Goal: Transaction & Acquisition: Purchase product/service

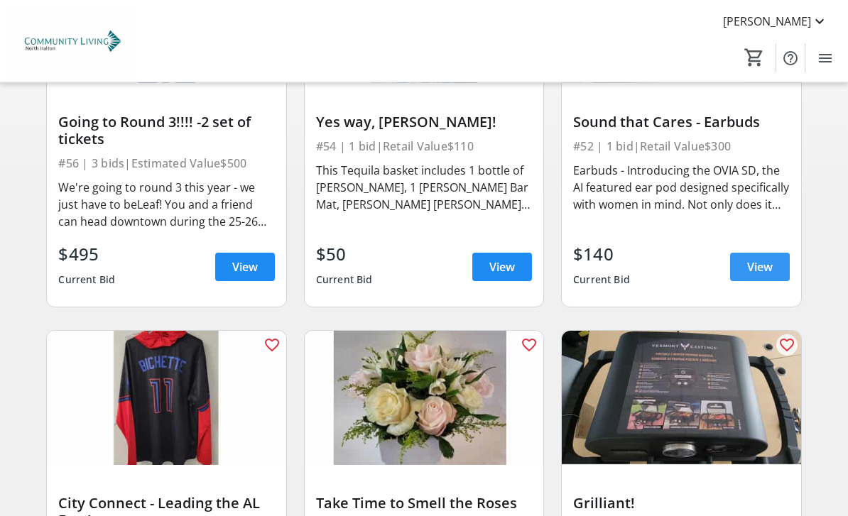
scroll to position [275, 0]
click at [765, 258] on span "View" at bounding box center [760, 266] width 26 height 17
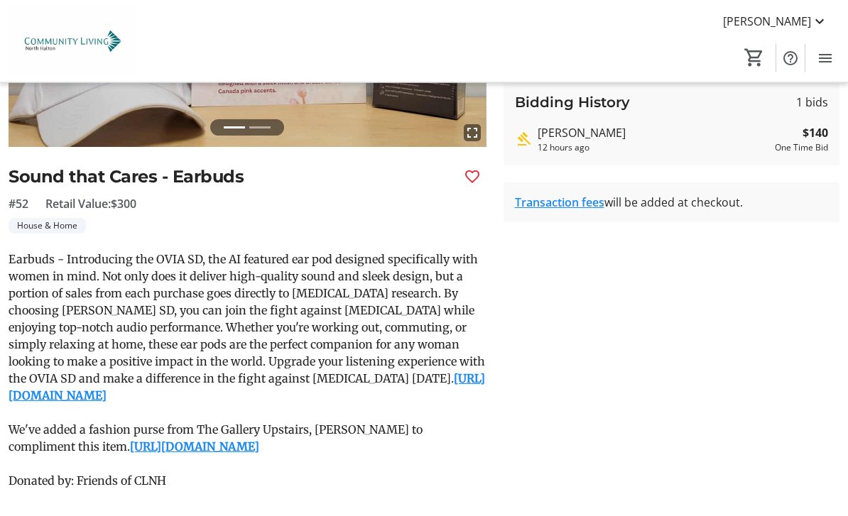
scroll to position [262, 0]
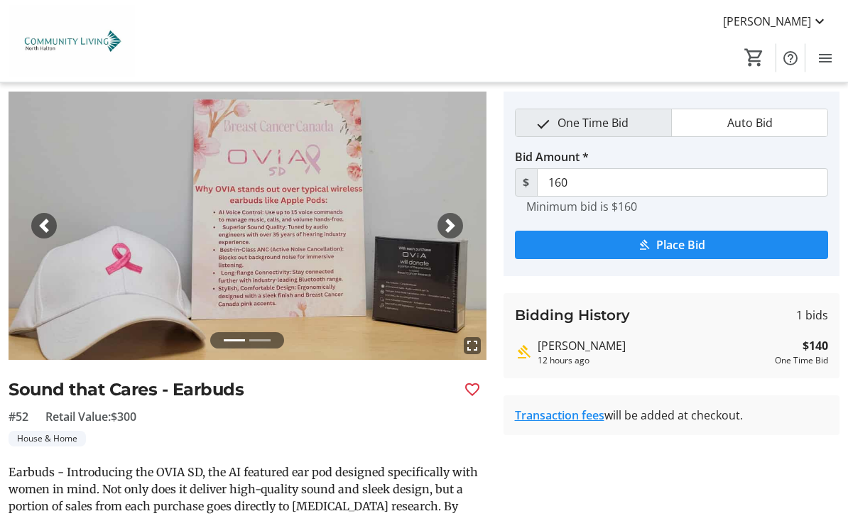
click at [440, 222] on div "Next" at bounding box center [450, 227] width 26 height 26
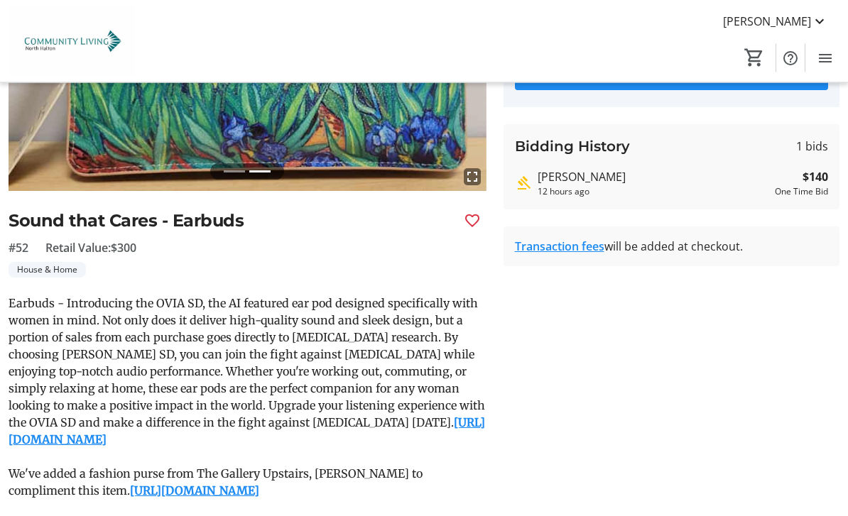
scroll to position [216, 0]
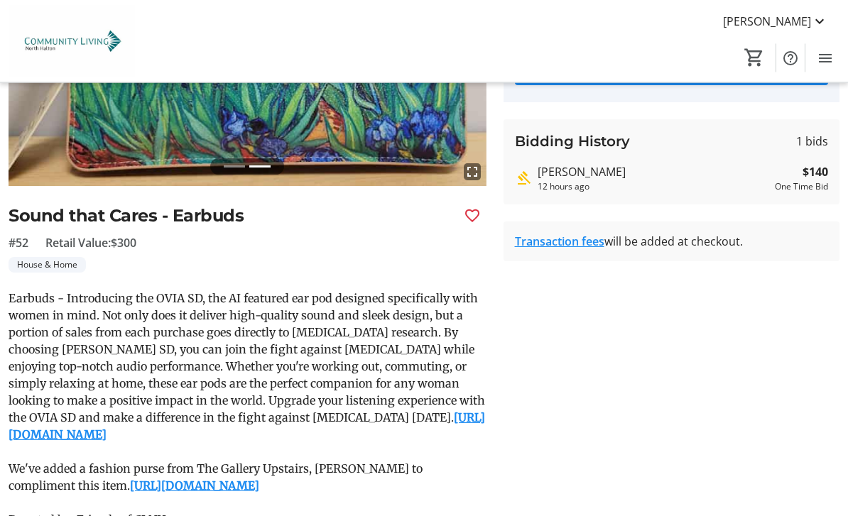
click at [292, 442] on link "[URL][DOMAIN_NAME]" at bounding box center [247, 426] width 476 height 31
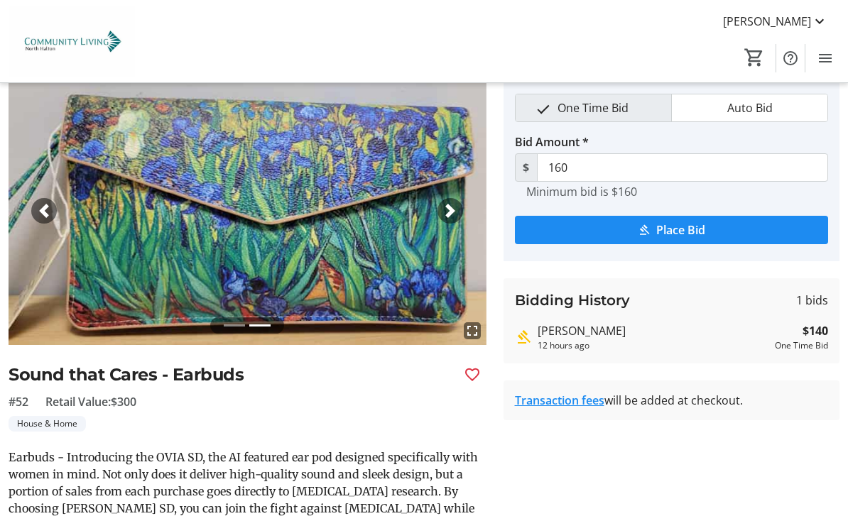
scroll to position [0, 0]
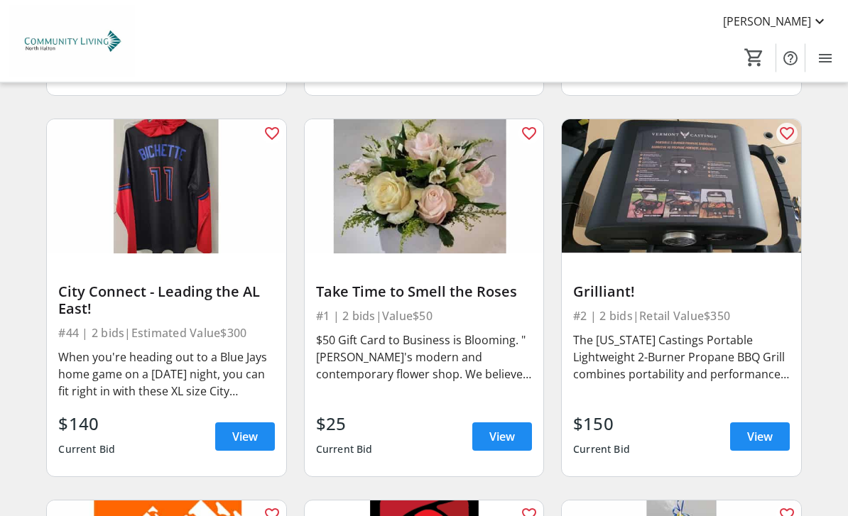
scroll to position [486, 0]
click at [752, 361] on div "The [US_STATE] Castings Portable Lightweight 2-Burner Propane BBQ Grill combine…" at bounding box center [681, 356] width 216 height 51
click at [763, 428] on span "View" at bounding box center [760, 436] width 26 height 17
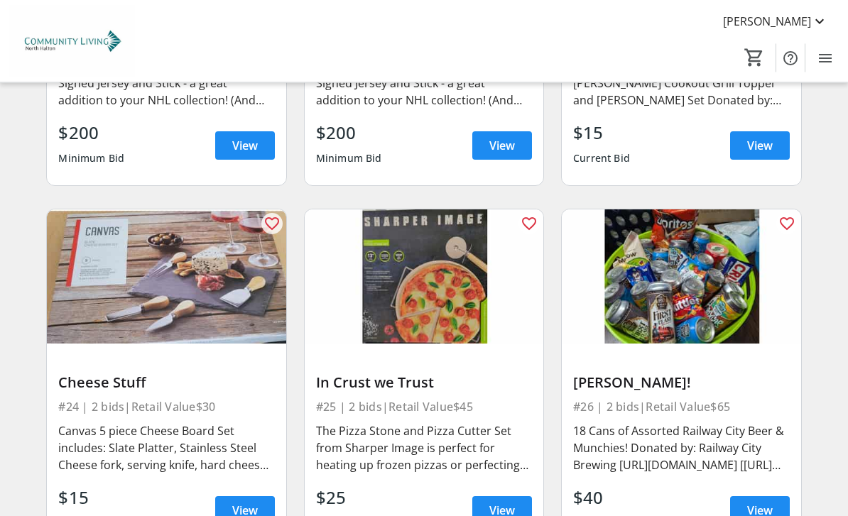
scroll to position [3779, 0]
click at [500, 502] on span "View" at bounding box center [502, 510] width 26 height 17
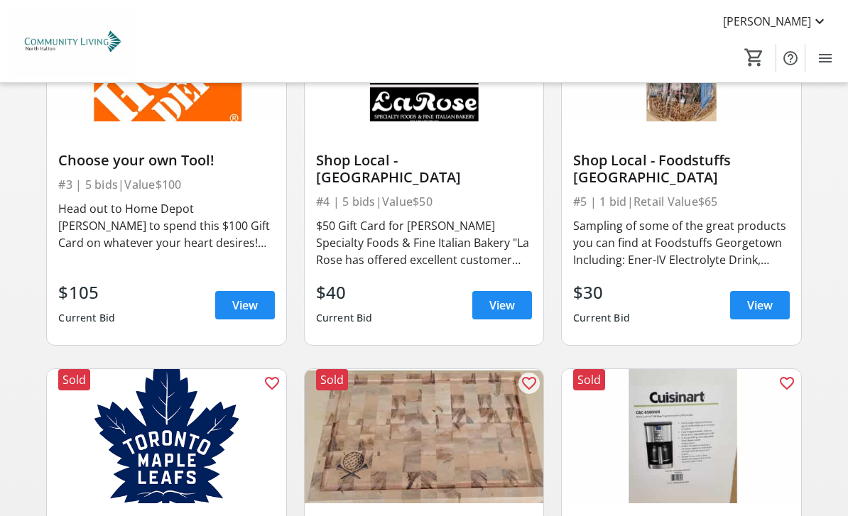
scroll to position [999, 0]
